Goal: Transaction & Acquisition: Obtain resource

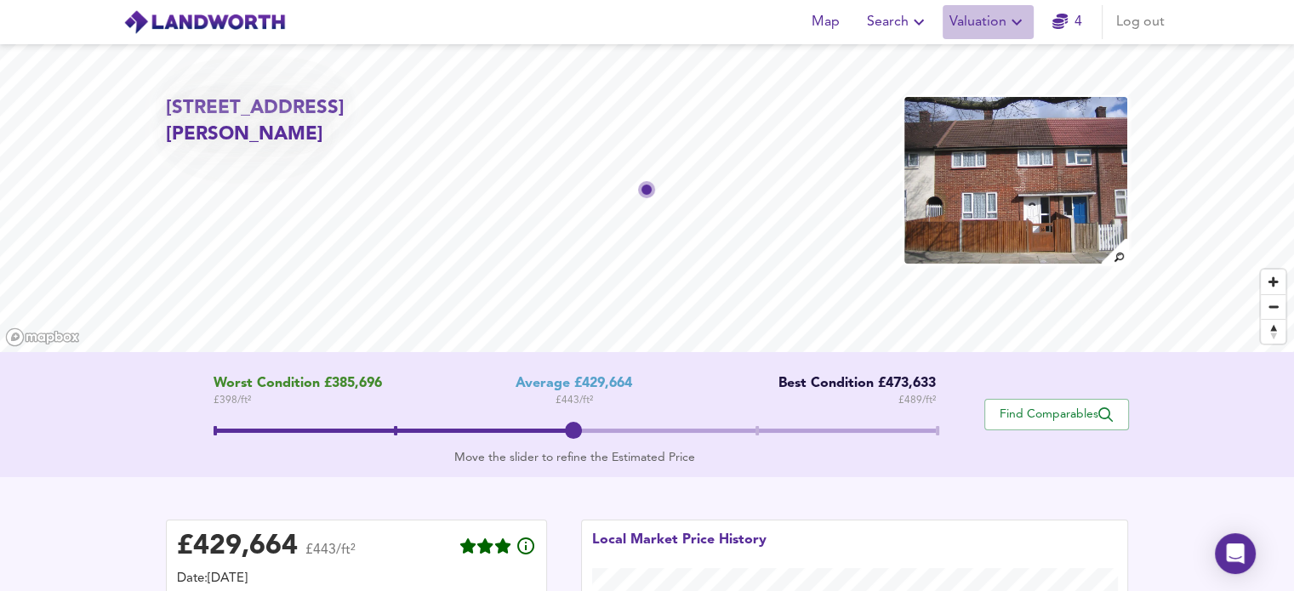
click at [982, 19] on span "Valuation" at bounding box center [987, 22] width 77 height 24
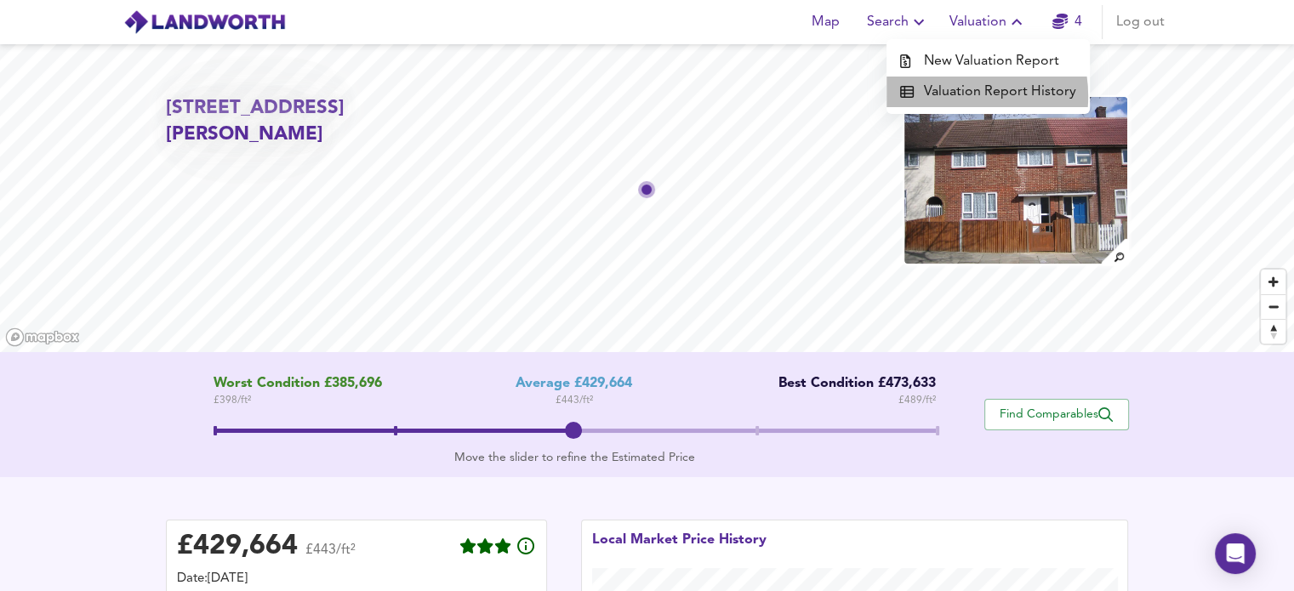
click at [954, 96] on li "Valuation Report History" at bounding box center [987, 92] width 203 height 31
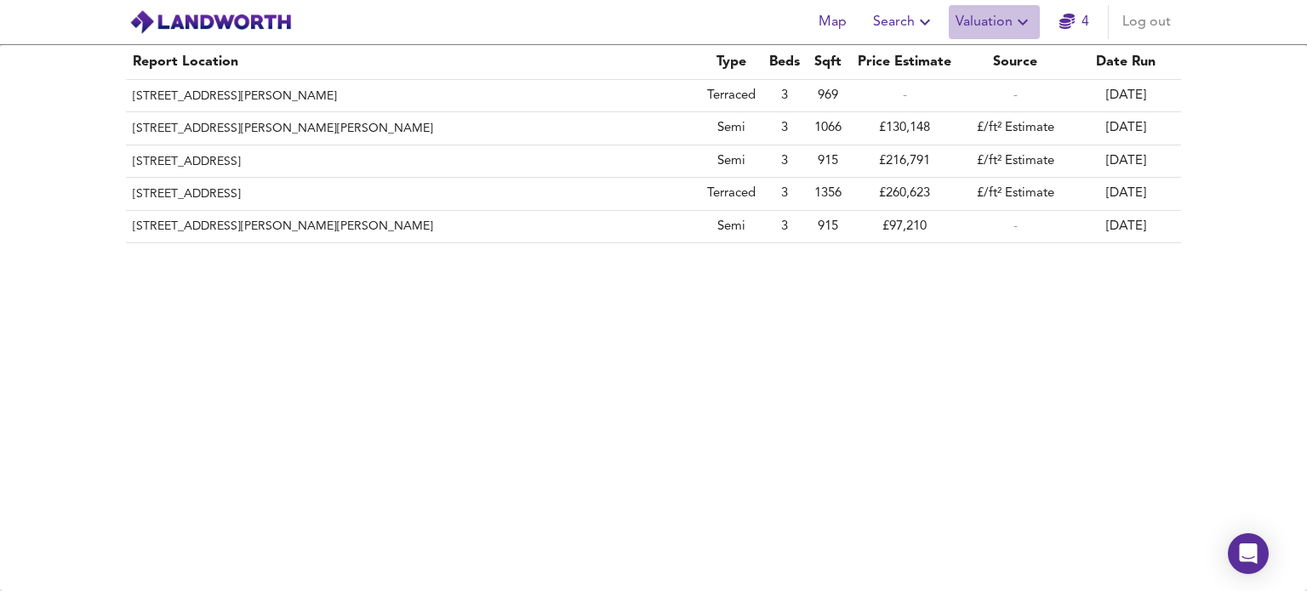
click at [982, 32] on span "Valuation" at bounding box center [993, 22] width 77 height 24
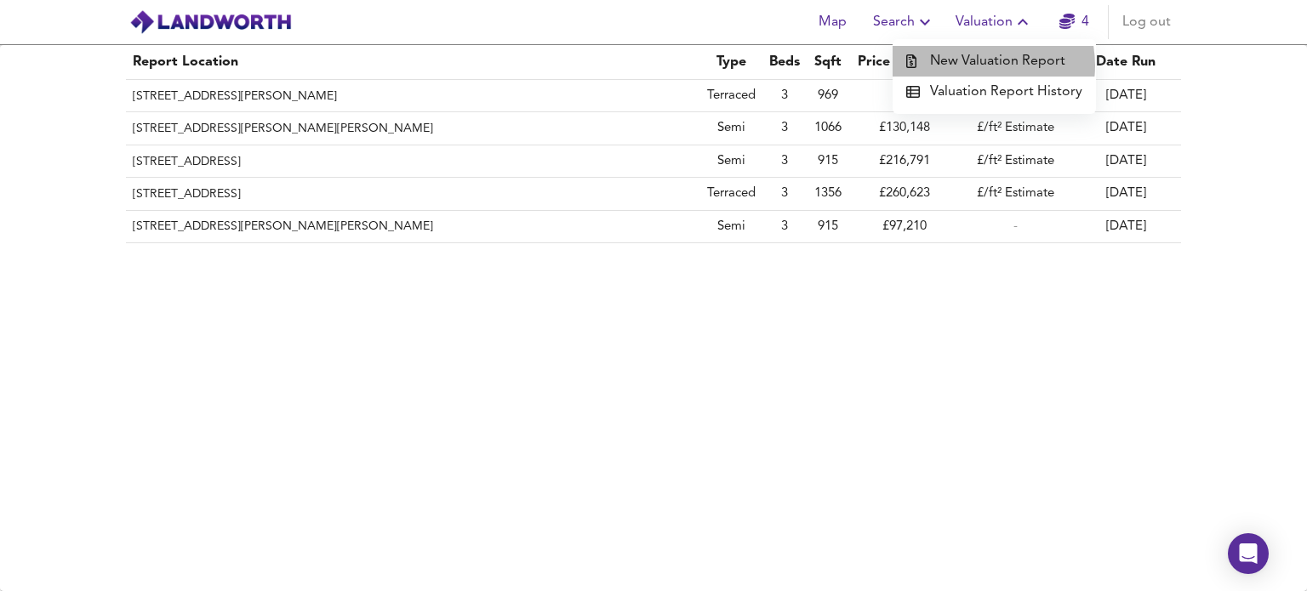
click at [979, 65] on li "New Valuation Report" at bounding box center [993, 61] width 203 height 31
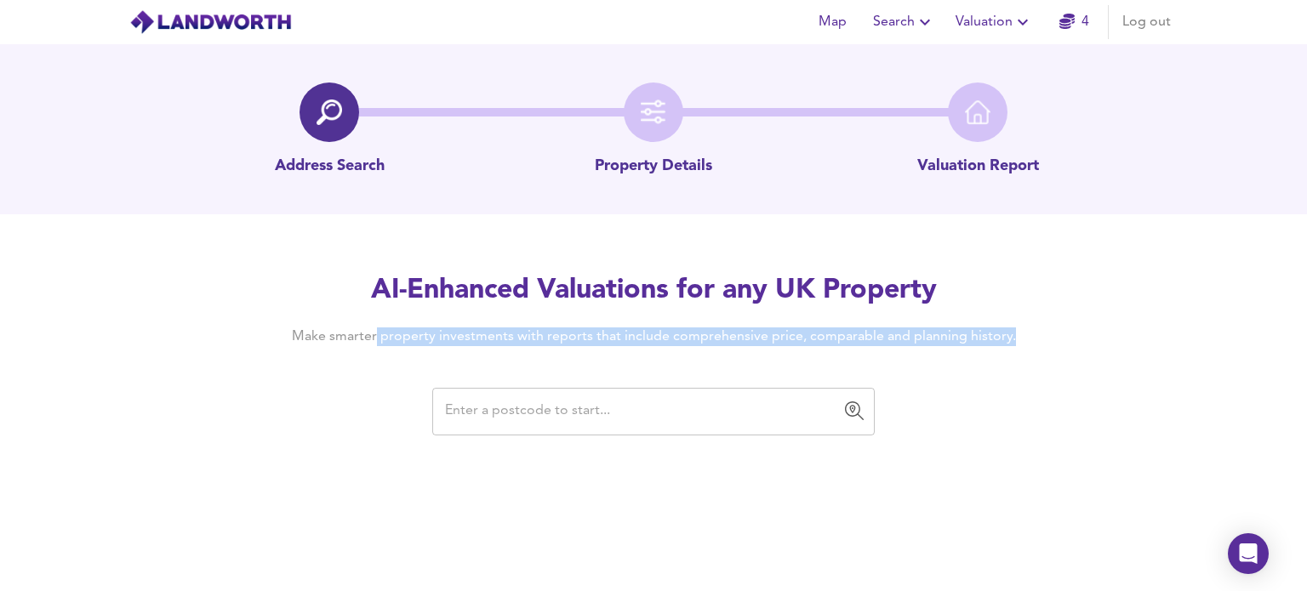
drag, startPoint x: 527, startPoint y: 428, endPoint x: 453, endPoint y: 417, distance: 74.8
click at [453, 417] on div "AI-Enhanced Valuations for any UK Property Make smarter property investments wi…" at bounding box center [653, 353] width 817 height 162
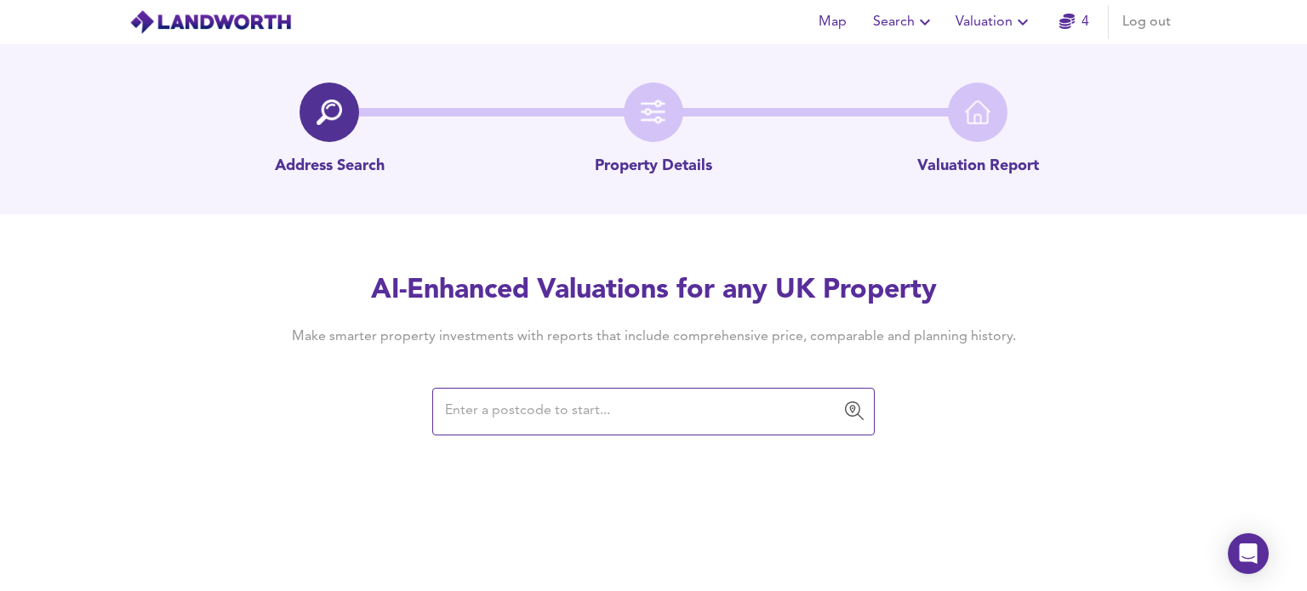
paste input "TF7 4HB"
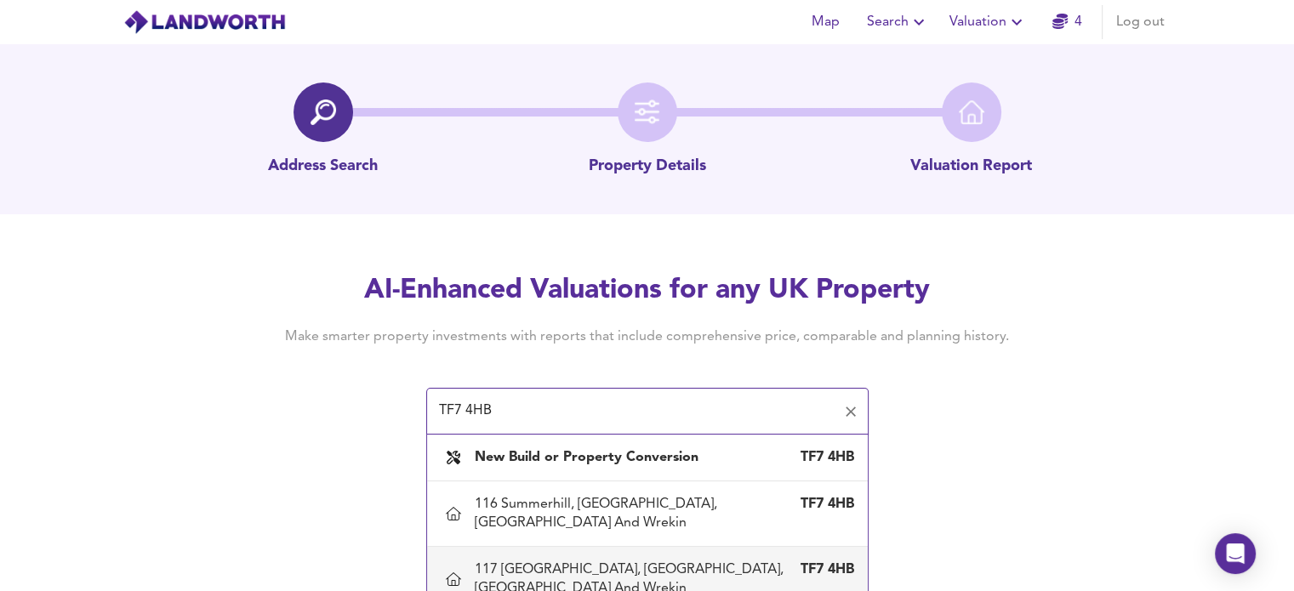
click at [705, 561] on div "117 [GEOGRAPHIC_DATA], [GEOGRAPHIC_DATA], [GEOGRAPHIC_DATA] And Wrekin" at bounding box center [630, 579] width 311 height 37
type input "117 [GEOGRAPHIC_DATA], [GEOGRAPHIC_DATA], [GEOGRAPHIC_DATA] And Wrekin"
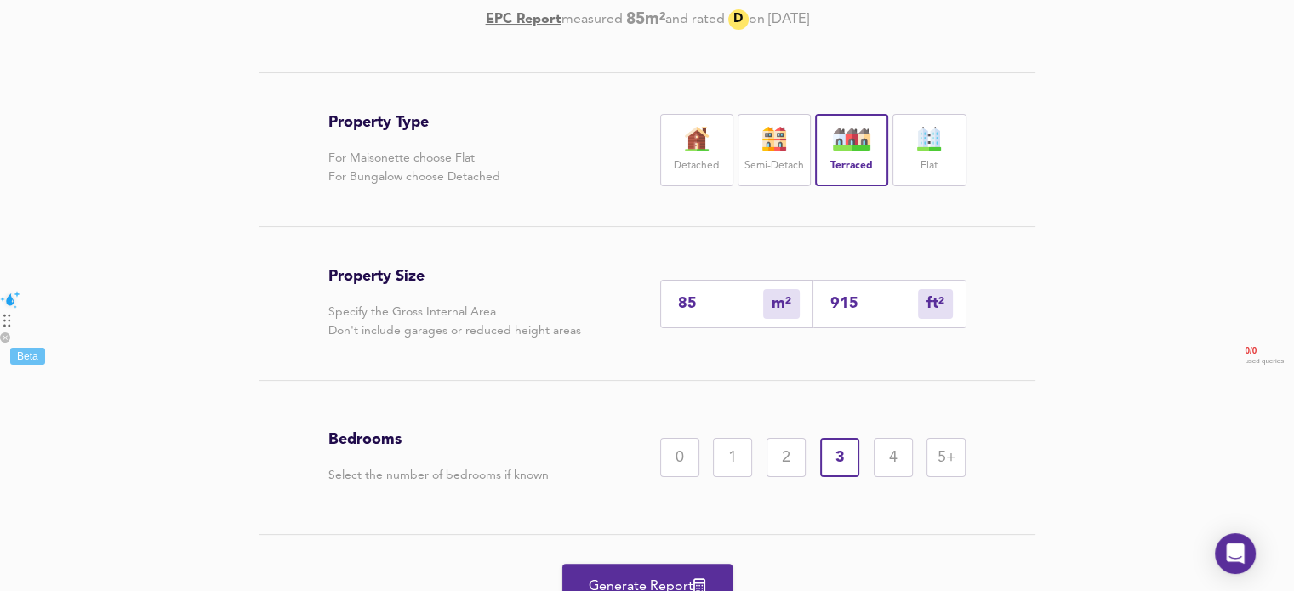
scroll to position [305, 0]
click at [773, 154] on label "Semi-Detach" at bounding box center [774, 164] width 60 height 21
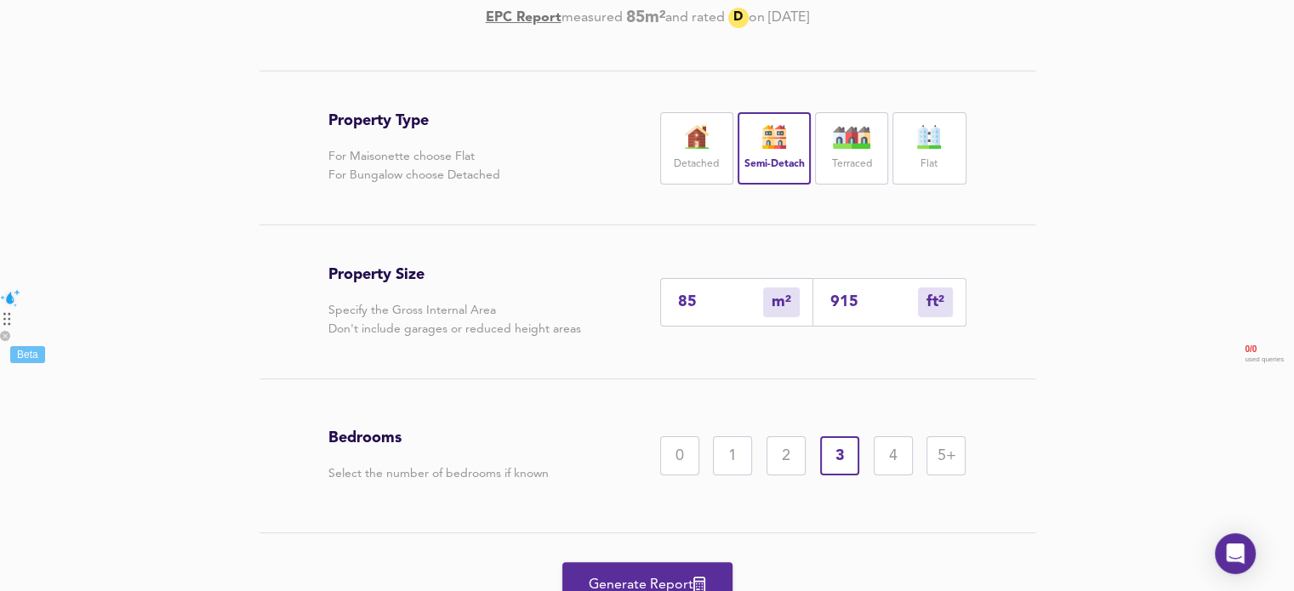
click at [662, 578] on span "Generate Report" at bounding box center [647, 585] width 136 height 24
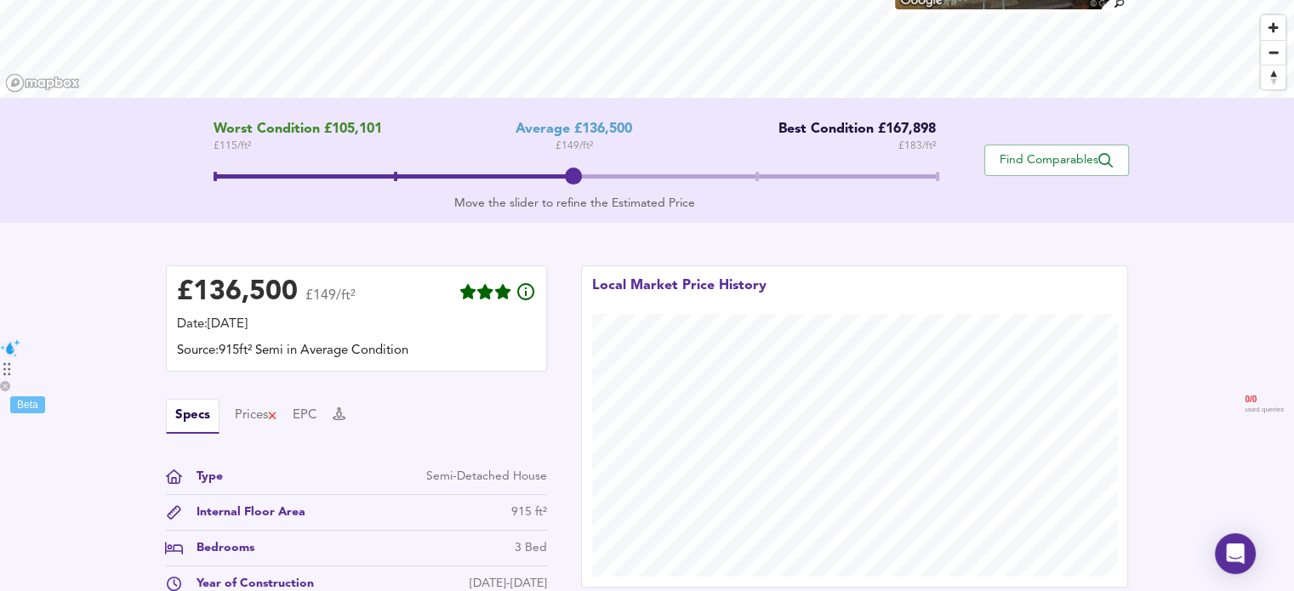
scroll to position [255, 0]
